Goal: Task Accomplishment & Management: Manage account settings

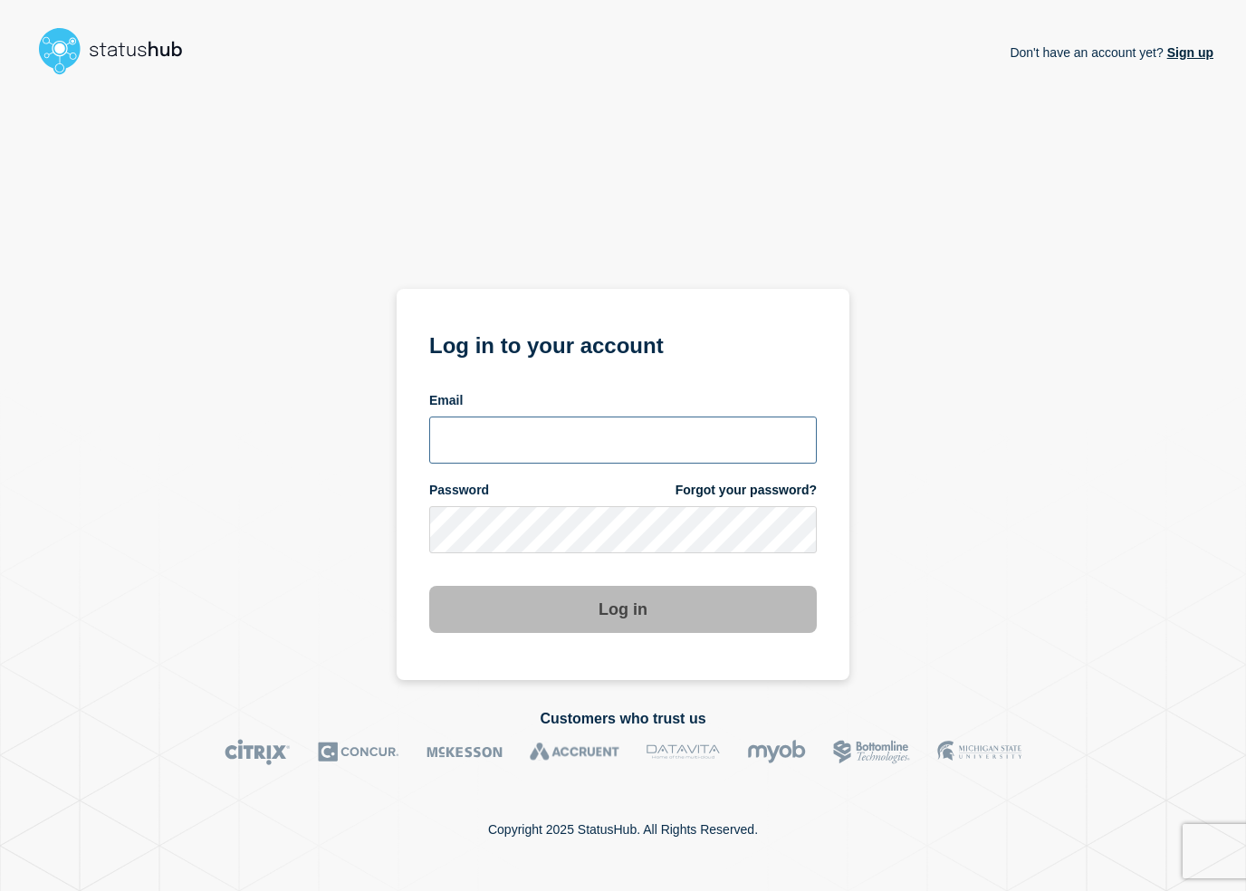
click at [550, 416] on input "email input" at bounding box center [623, 439] width 388 height 47
type input "shlomo.elba@catonetworks.com"
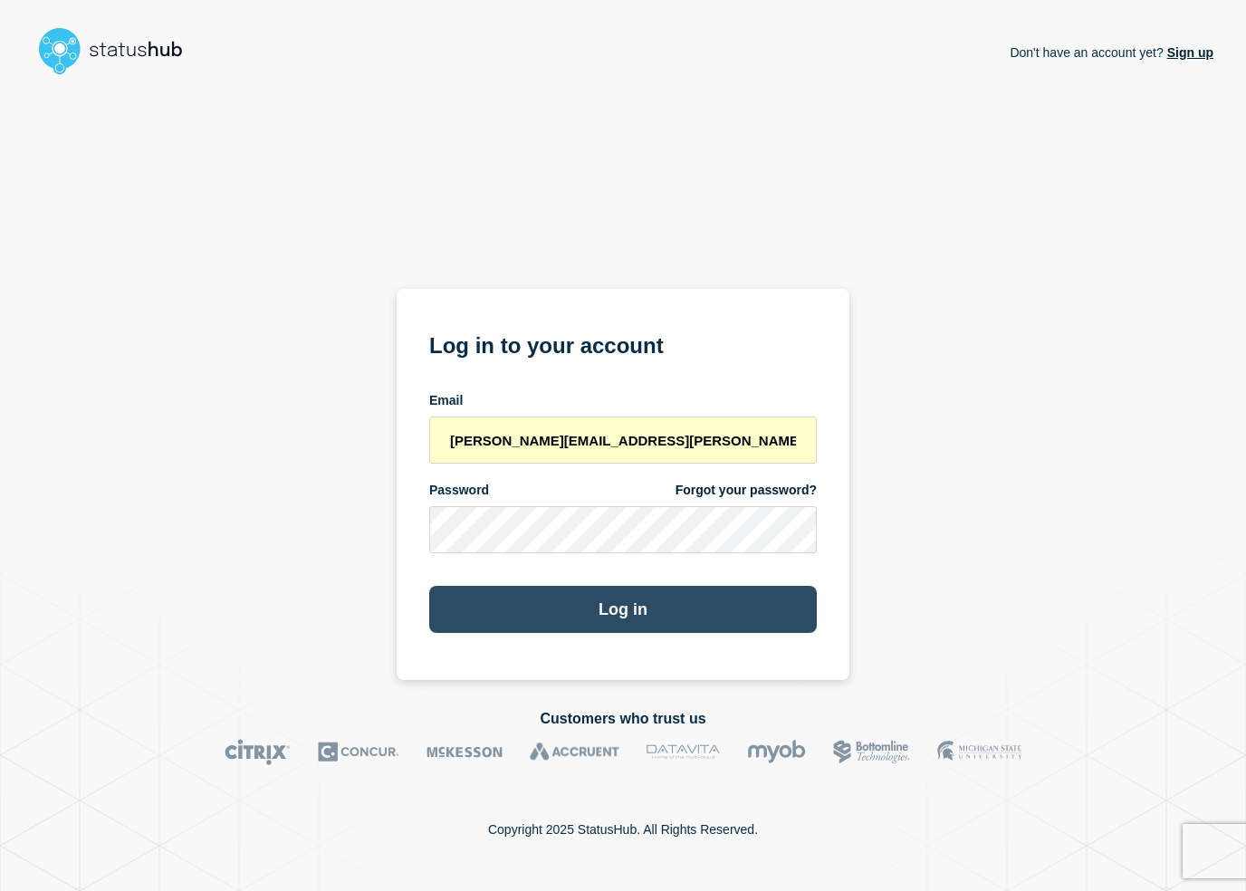
click at [672, 598] on button "Log in" at bounding box center [623, 609] width 388 height 47
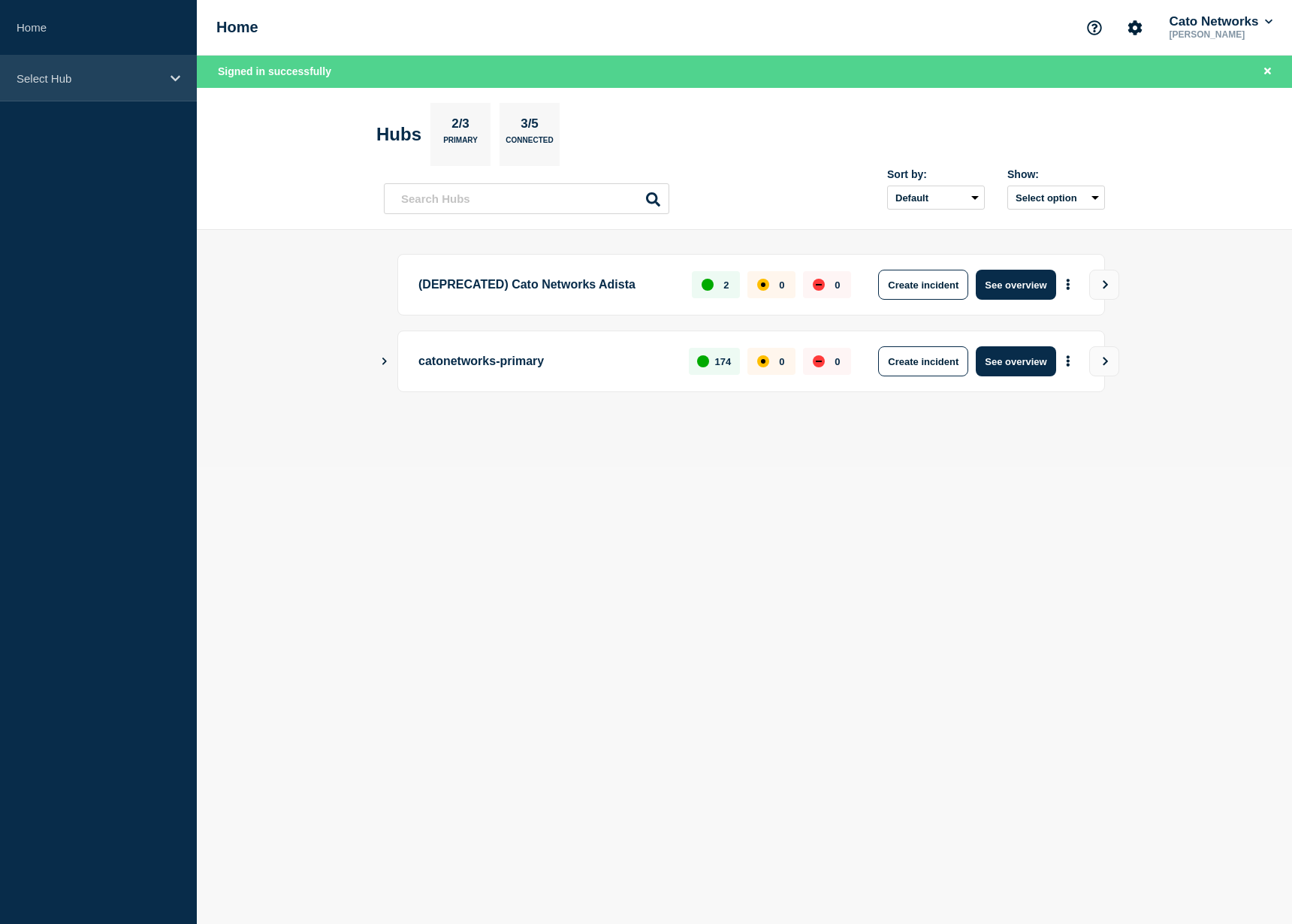
click at [115, 81] on p "Select Hub" at bounding box center [89, 78] width 144 height 12
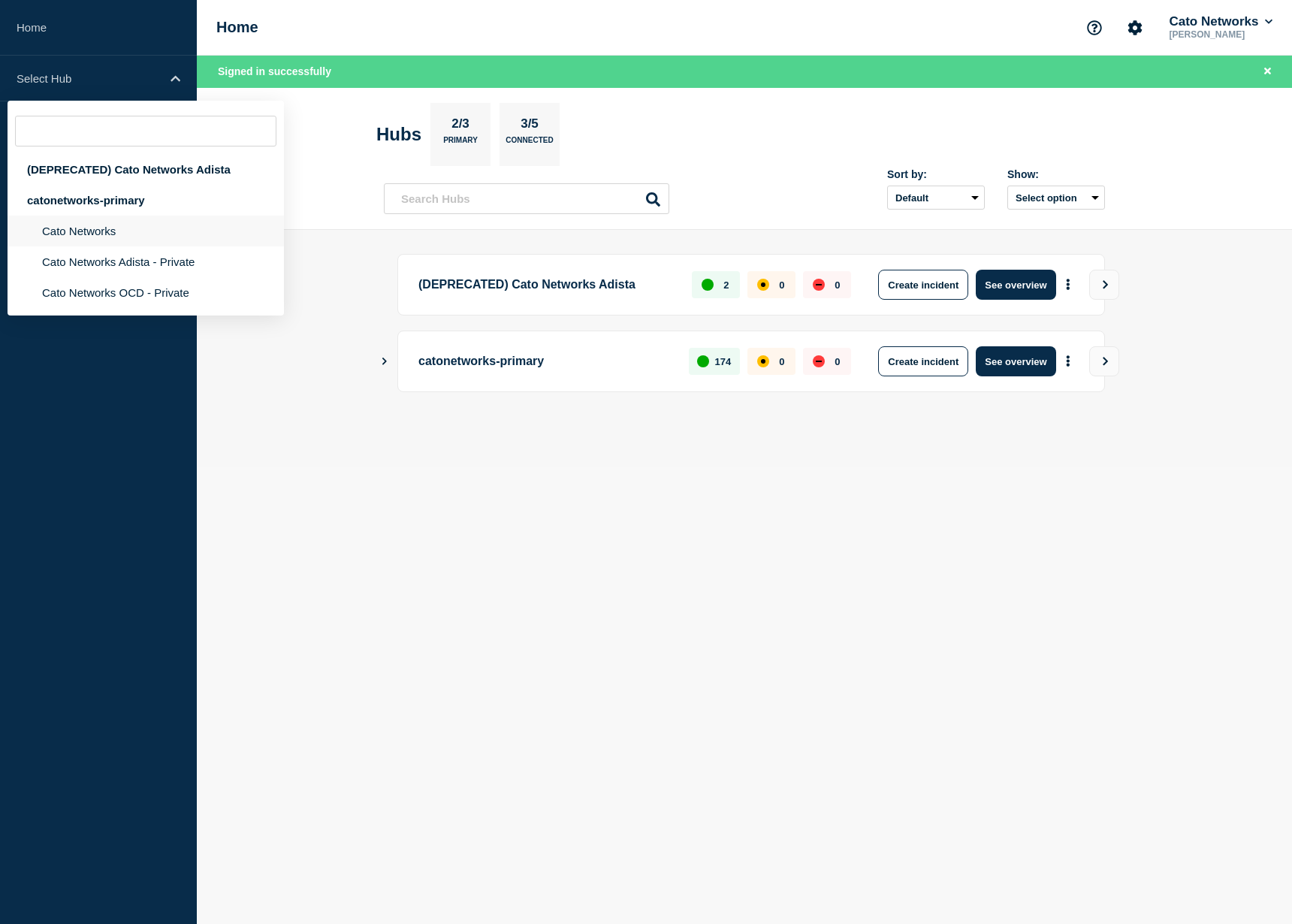
click at [133, 246] on li "Cato Networks" at bounding box center [145, 261] width 276 height 31
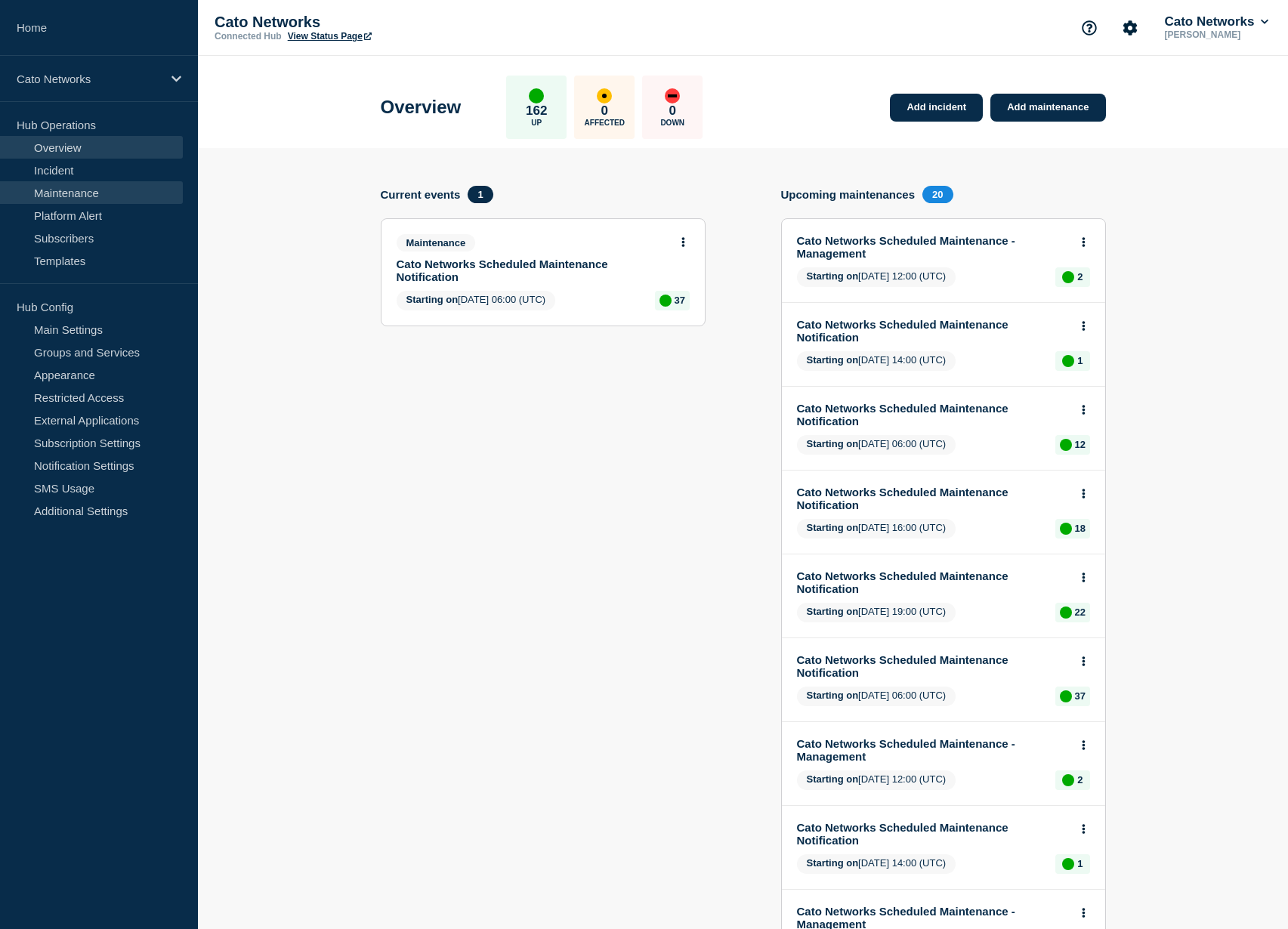
click at [108, 195] on link "Maintenance" at bounding box center [91, 192] width 183 height 23
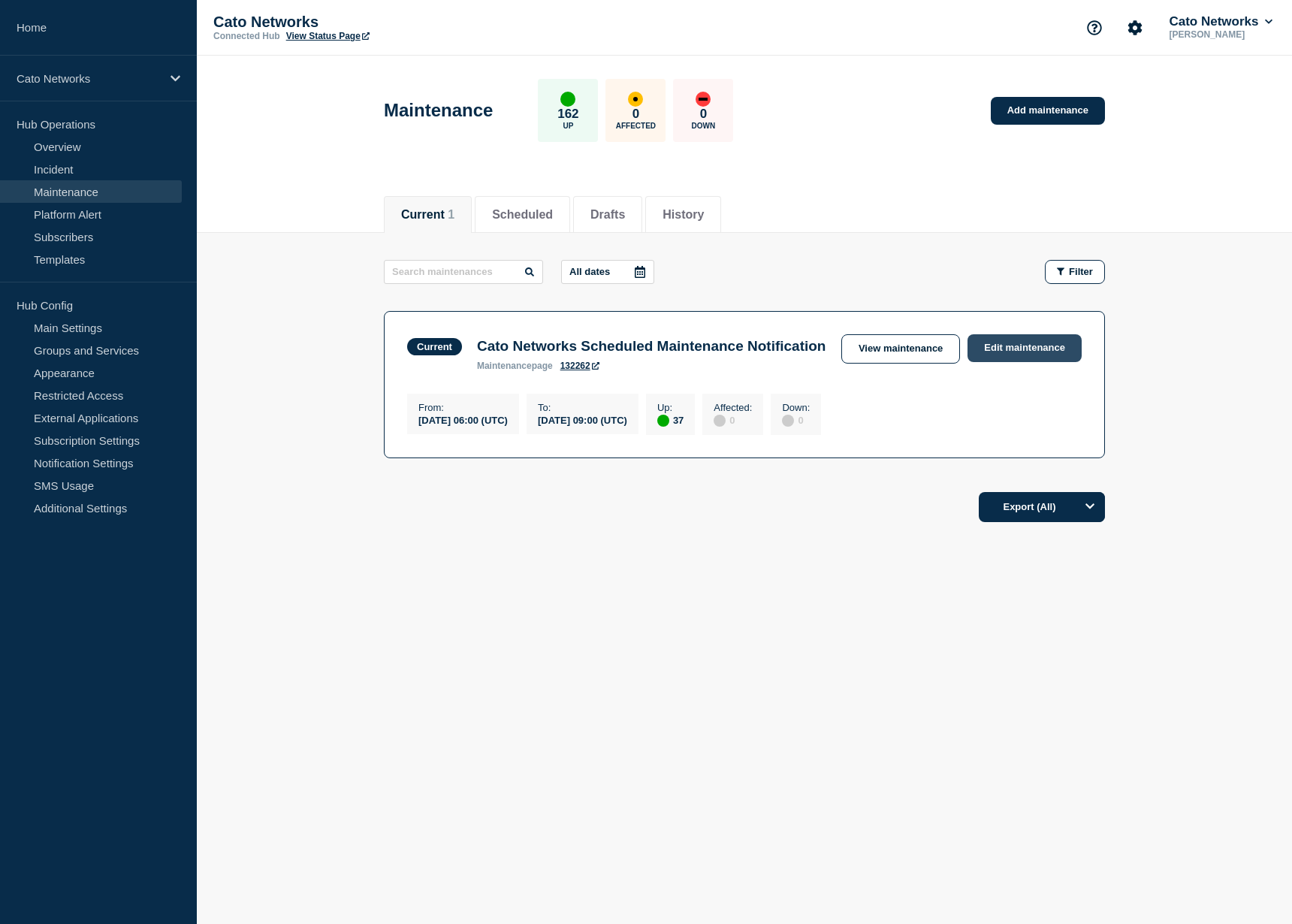
click at [1033, 353] on link "Edit maintenance" at bounding box center [1025, 348] width 115 height 28
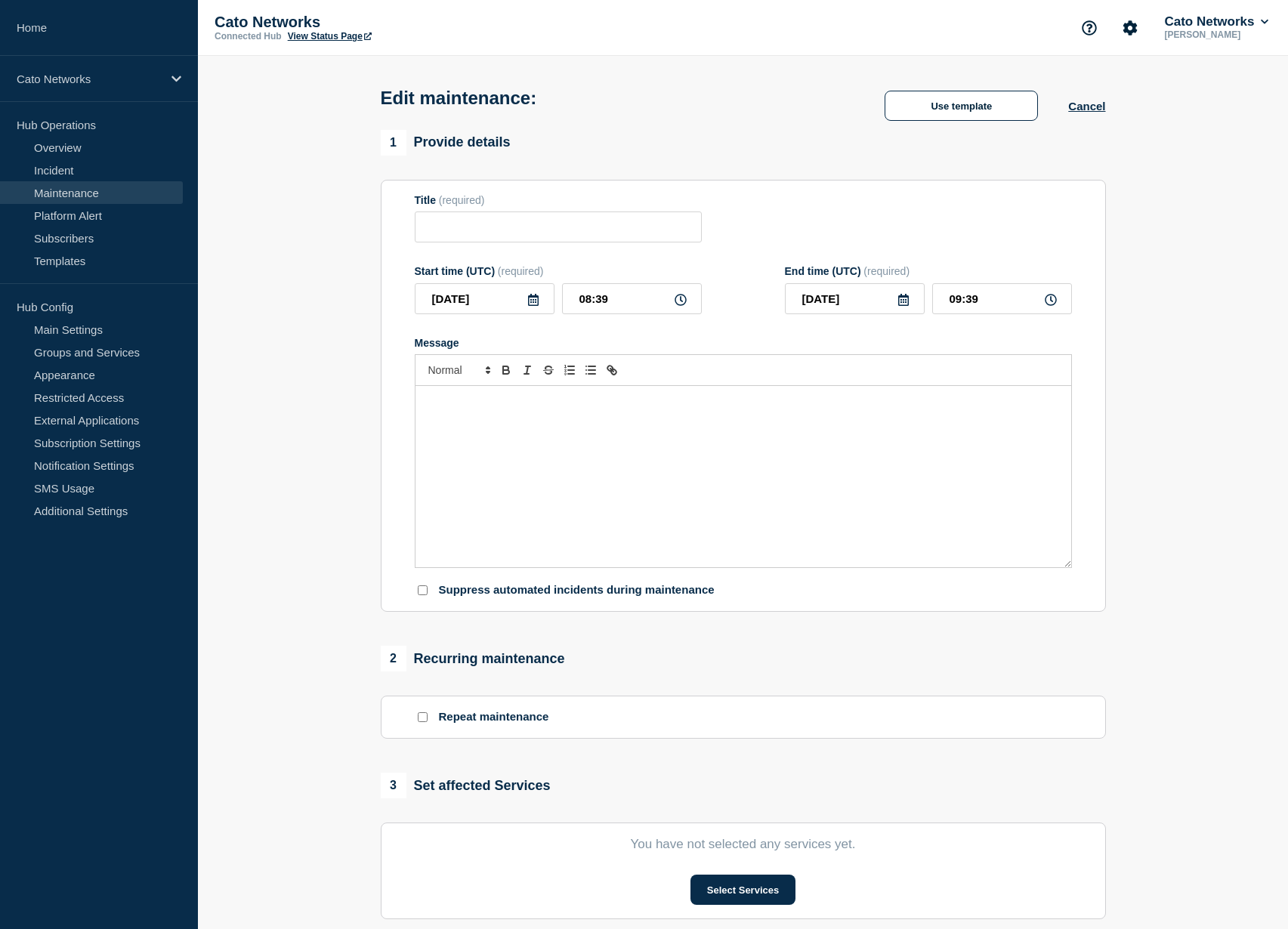
type input "Cato Networks Scheduled Maintenance Notification"
type input "06:00"
type input "09:00"
checkbox input "false"
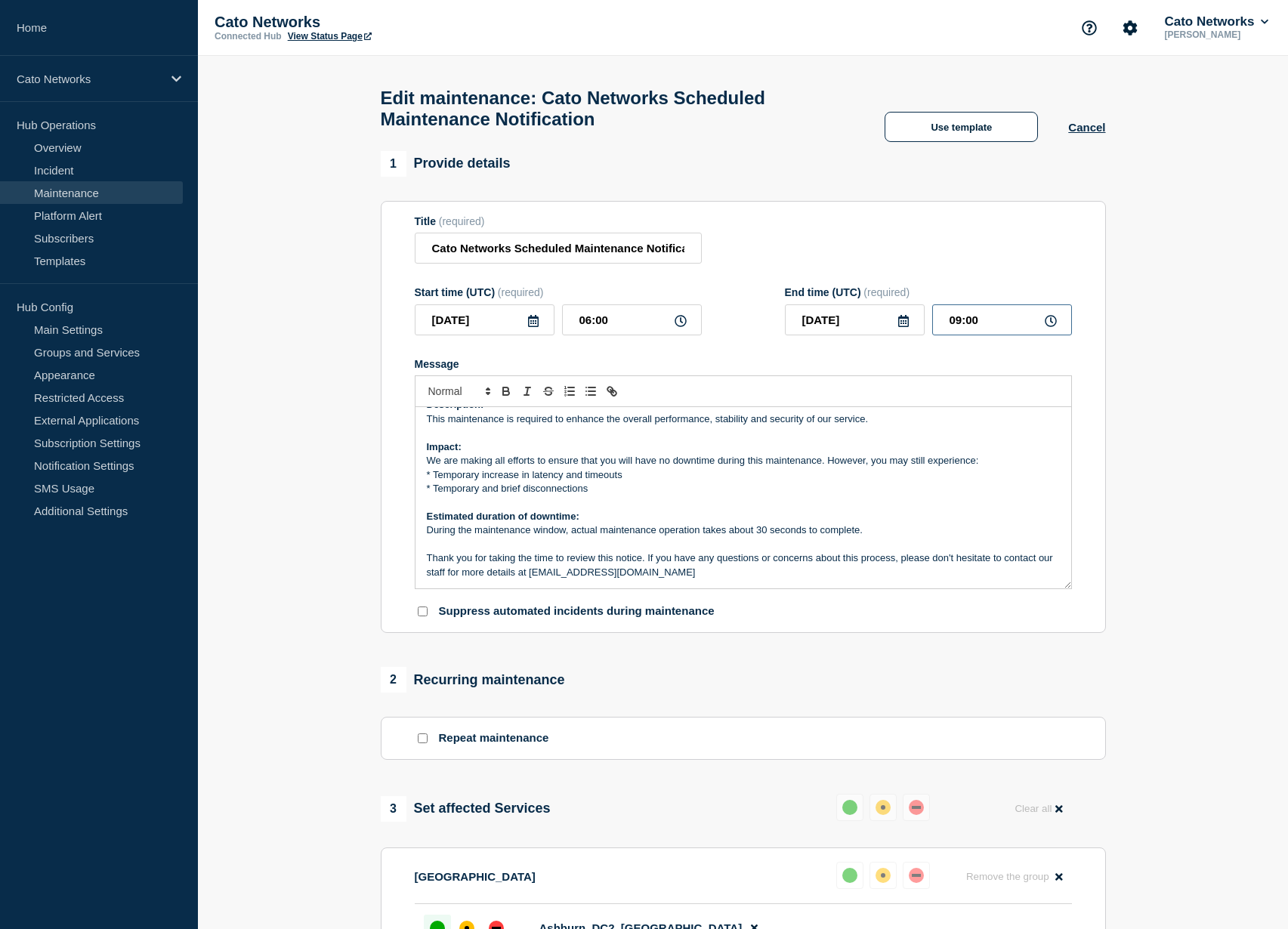
drag, startPoint x: 962, startPoint y: 338, endPoint x: 951, endPoint y: 336, distance: 11.2
click at [951, 335] on input "09:00" at bounding box center [1002, 319] width 140 height 31
type input "11:00"
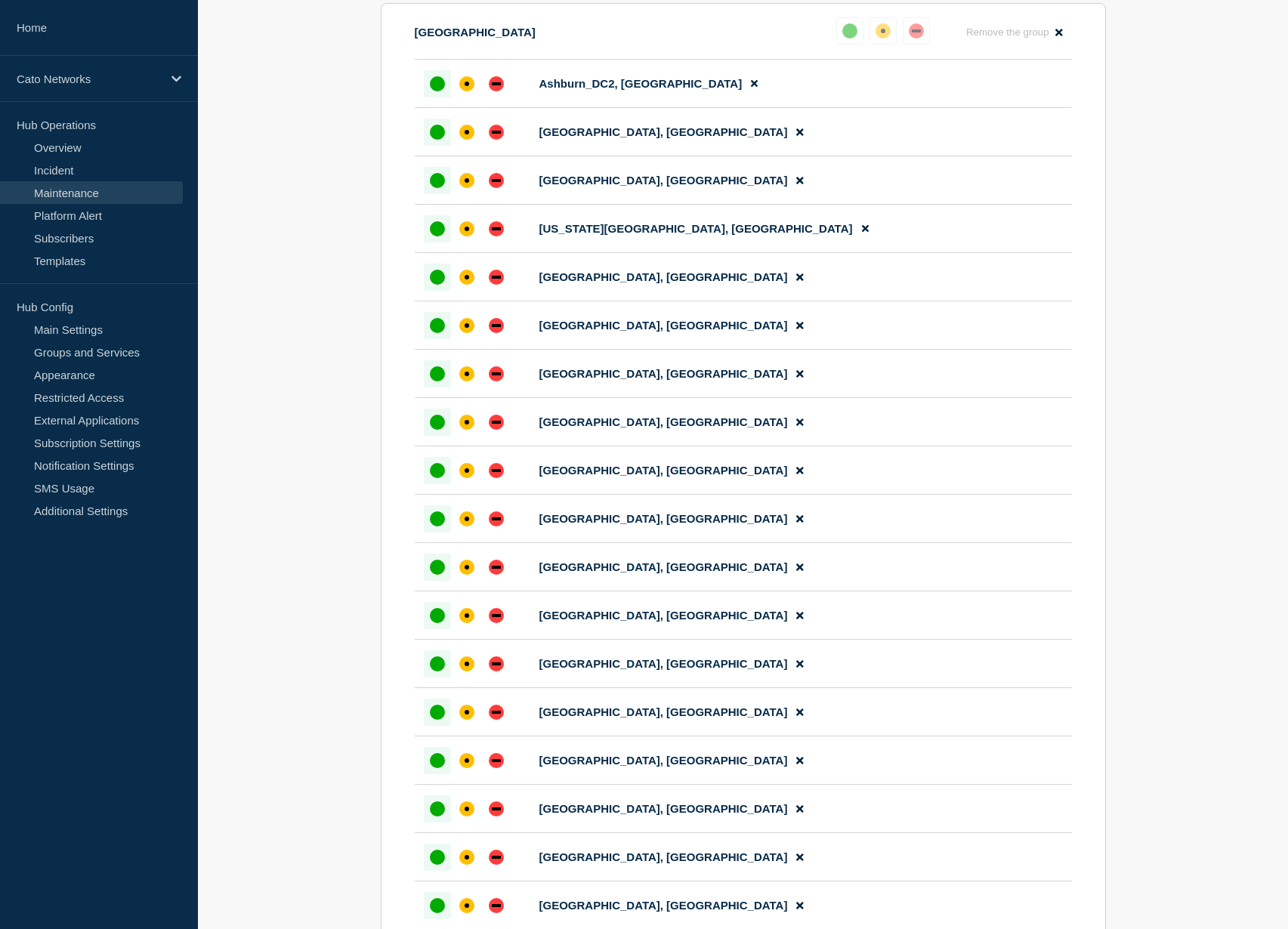
scroll to position [2328, 0]
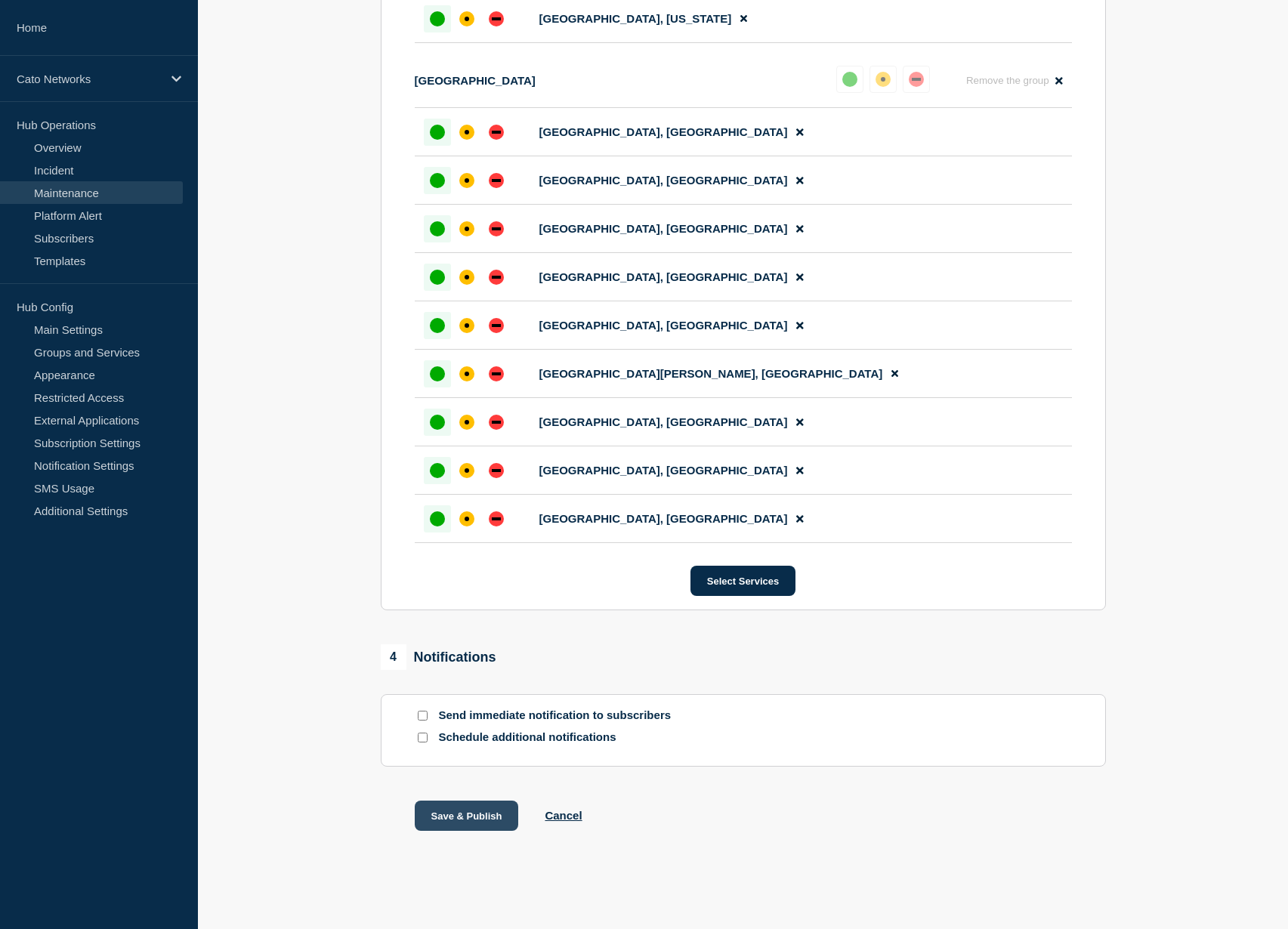
click at [475, 742] on button "Save & Publish" at bounding box center [466, 816] width 104 height 30
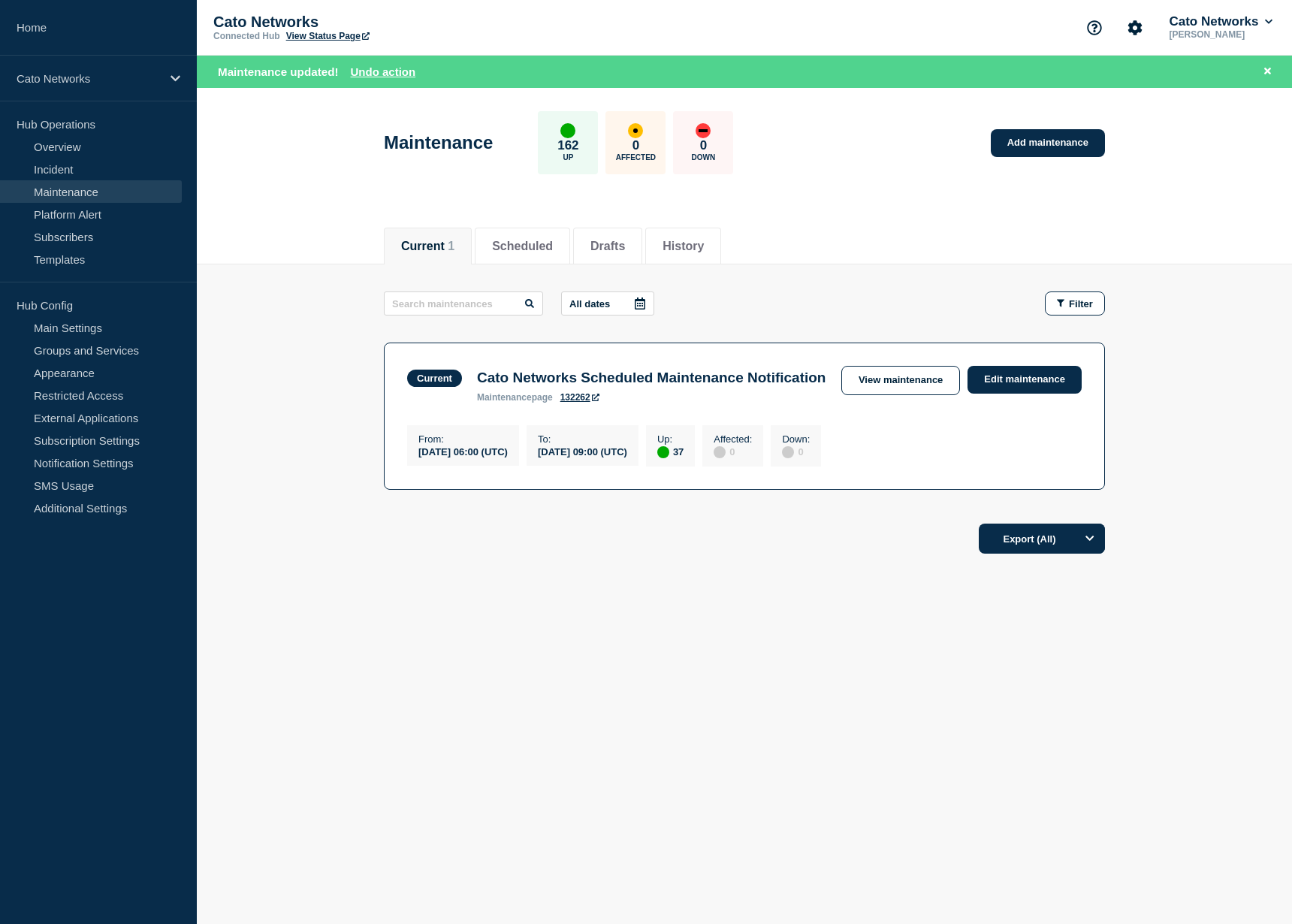
click at [667, 563] on footer "Export (All)" at bounding box center [744, 544] width 1095 height 66
click at [649, 509] on div "All dates Filter Current 37 Up Cato Networks Scheduled Maintenance Notification…" at bounding box center [744, 401] width 721 height 221
